Goal: Find specific page/section: Find specific page/section

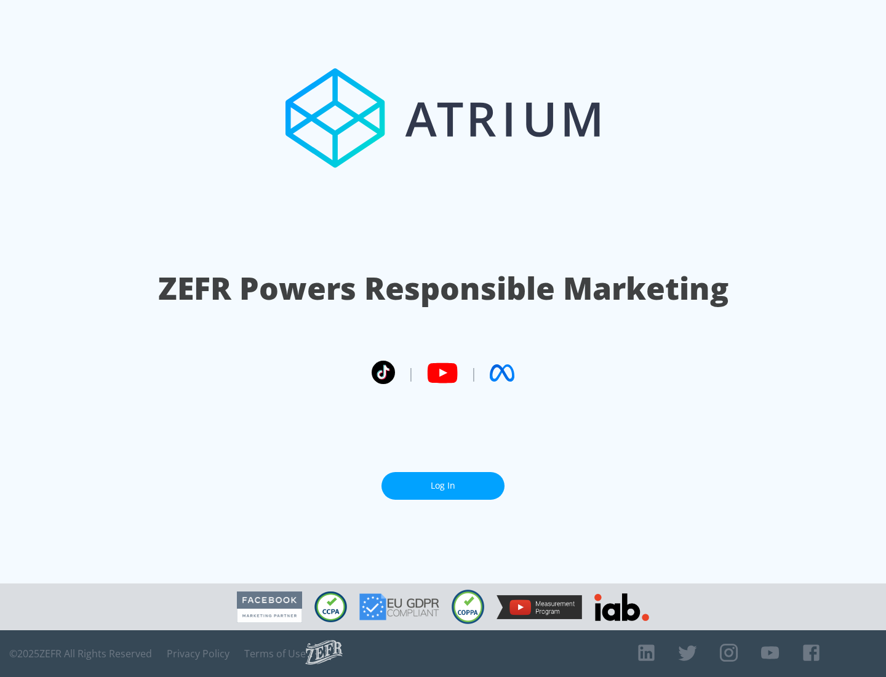
click at [443, 485] on link "Log In" at bounding box center [442, 486] width 123 height 28
